Goal: Use online tool/utility: Utilize a website feature to perform a specific function

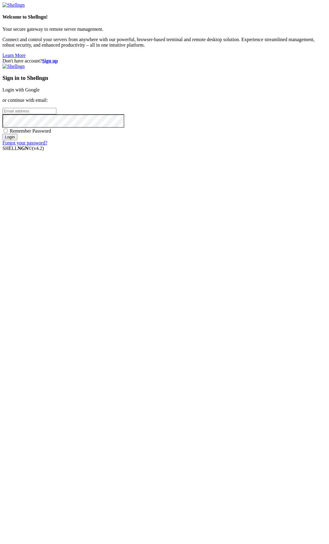
type input "[EMAIL_ADDRESS][DOMAIN_NAME]"
click at [17, 140] on input "Login" at bounding box center [9, 137] width 15 height 6
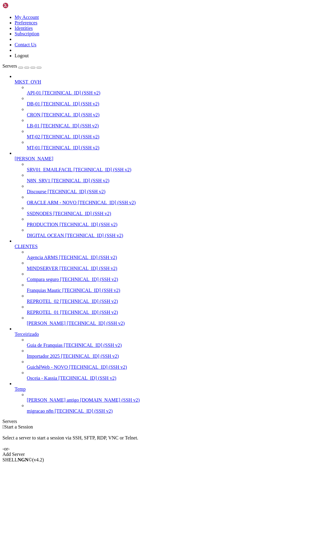
click at [41, 227] on span "PRODUCTION" at bounding box center [42, 224] width 31 height 5
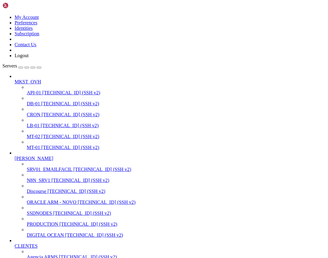
scroll to position [28664, 0]
click at [46, 216] on span "SSDNODES" at bounding box center [39, 213] width 25 height 5
click at [44, 227] on span "PRODUCTION" at bounding box center [42, 224] width 31 height 5
click at [59, 227] on span "[TECHNICAL_ID] (SSH v2)" at bounding box center [88, 224] width 58 height 5
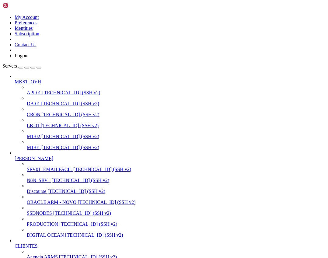
scroll to position [0, 0]
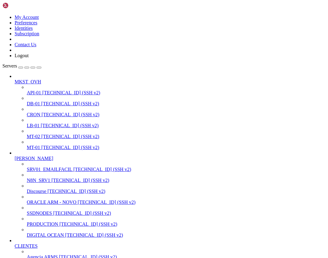
drag, startPoint x: 87, startPoint y: 650, endPoint x: 10, endPoint y: 647, distance: 77.4
drag, startPoint x: 121, startPoint y: 773, endPoint x: 125, endPoint y: 758, distance: 14.7
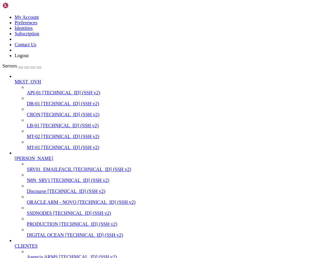
drag, startPoint x: 134, startPoint y: 720, endPoint x: 138, endPoint y: 730, distance: 10.8
drag, startPoint x: 13, startPoint y: 639, endPoint x: 36, endPoint y: 639, distance: 23.5
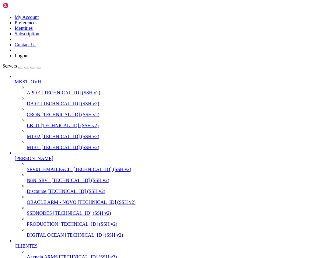
drag, startPoint x: 10, startPoint y: 640, endPoint x: 88, endPoint y: 640, distance: 77.7
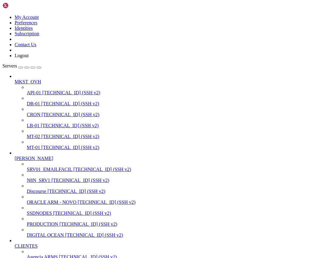
drag, startPoint x: 5, startPoint y: 680, endPoint x: 133, endPoint y: 824, distance: 192.1
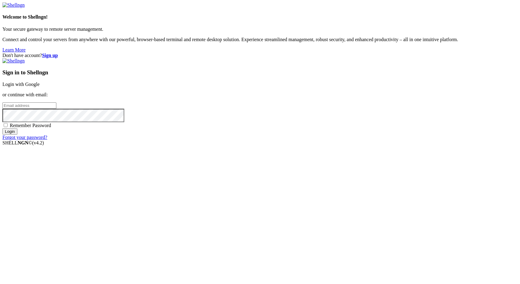
type input "[EMAIL_ADDRESS][DOMAIN_NAME]"
click at [17, 135] on input "Login" at bounding box center [9, 131] width 15 height 6
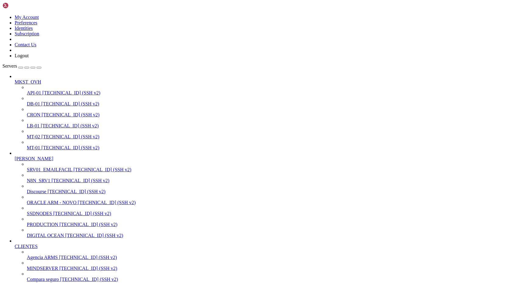
scroll to position [91, 0]
click at [51, 167] on span "SRV01_EMAILFACIL" at bounding box center [49, 169] width 45 height 5
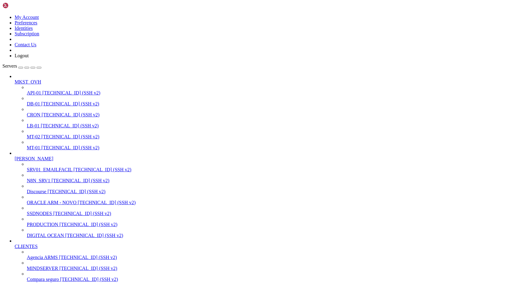
drag, startPoint x: 166, startPoint y: 770, endPoint x: 226, endPoint y: 787, distance: 62.8
click at [39, 255] on span "Agencia ARMS" at bounding box center [42, 257] width 31 height 5
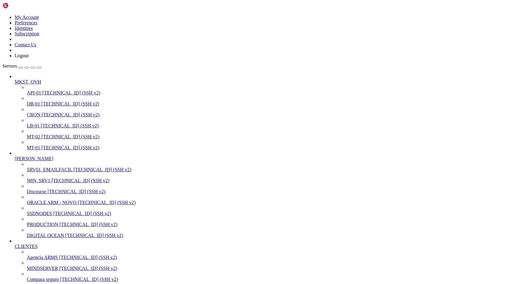
click at [39, 255] on span "Agencia ARMS" at bounding box center [42, 257] width 31 height 5
click at [59, 266] on span "[TECHNICAL_ID] (SSH v2)" at bounding box center [88, 268] width 58 height 5
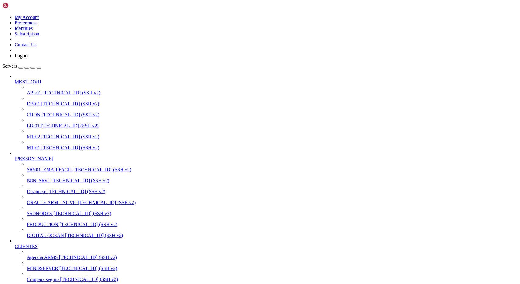
scroll to position [368, 0]
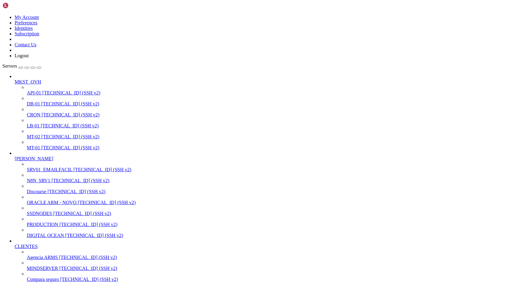
scroll to position [326, 0]
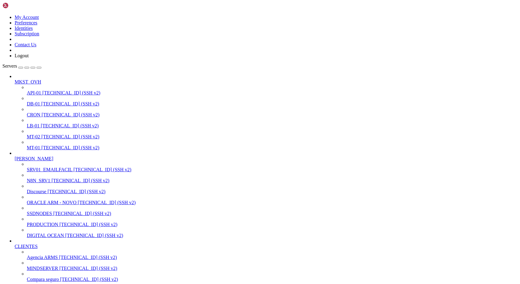
click at [41, 222] on span "PRODUCTION" at bounding box center [42, 224] width 31 height 5
drag, startPoint x: 217, startPoint y: 1123, endPoint x: 212, endPoint y: 1123, distance: 4.6
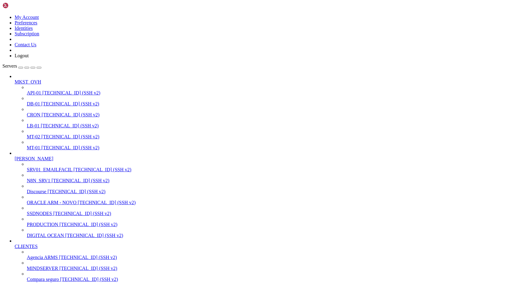
scroll to position [259, 0]
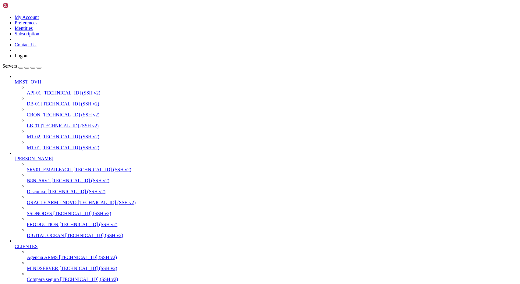
scroll to position [26, 0]
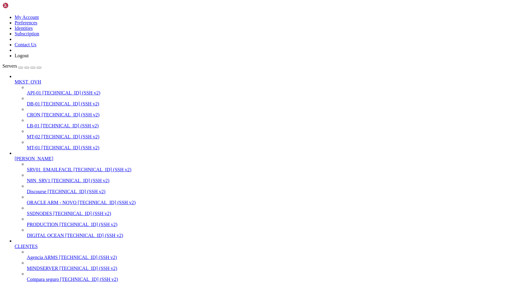
scroll to position [1476, 0]
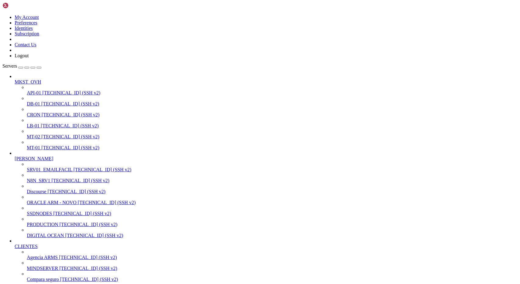
drag, startPoint x: 5, startPoint y: 746, endPoint x: 57, endPoint y: 844, distance: 111.0
drag, startPoint x: 5, startPoint y: 747, endPoint x: 122, endPoint y: 979, distance: 260.1
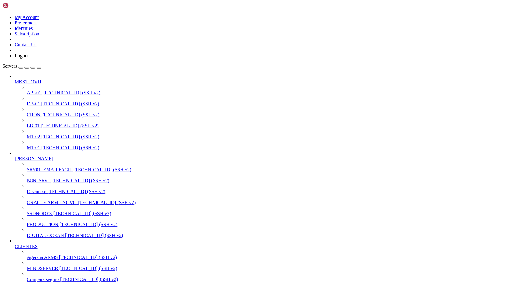
drag, startPoint x: 5, startPoint y: 874, endPoint x: 121, endPoint y: 1041, distance: 203.0
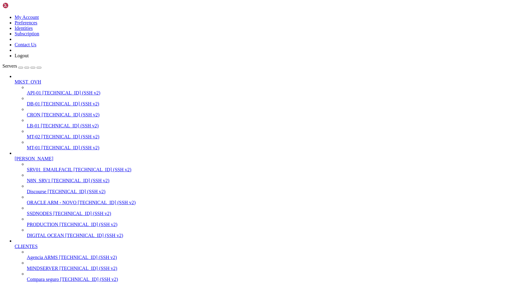
drag, startPoint x: 5, startPoint y: 867, endPoint x: 123, endPoint y: 1097, distance: 258.5
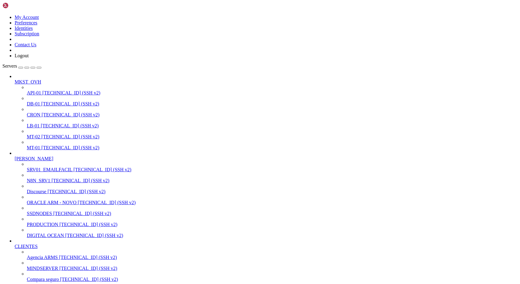
drag, startPoint x: 5, startPoint y: 928, endPoint x: 168, endPoint y: 1144, distance: 270.6
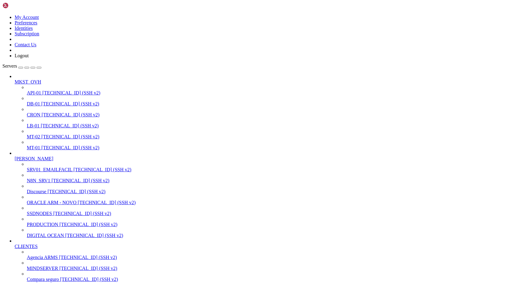
scroll to position [1093, 0]
